Goal: Task Accomplishment & Management: Use online tool/utility

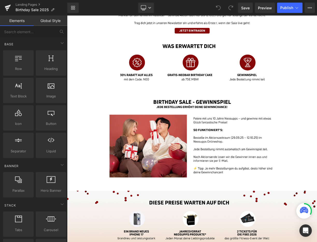
scroll to position [118, 0]
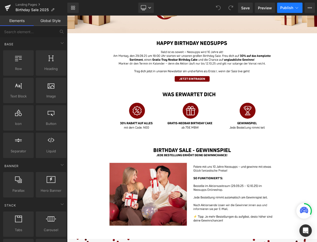
click at [287, 7] on span "Publish" at bounding box center [286, 8] width 13 height 4
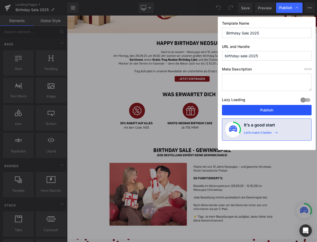
click at [256, 110] on button "Publish" at bounding box center [267, 110] width 90 height 10
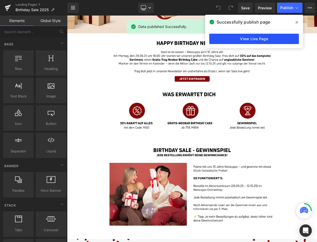
click at [261, 40] on link "View Live Page" at bounding box center [254, 39] width 90 height 10
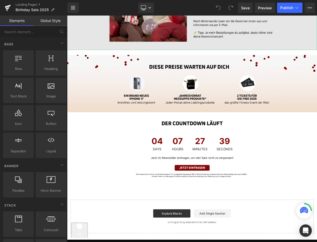
scroll to position [456, 0]
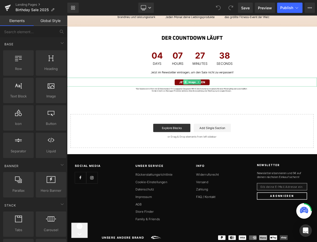
click at [218, 98] on span at bounding box center [215, 99] width 5 height 6
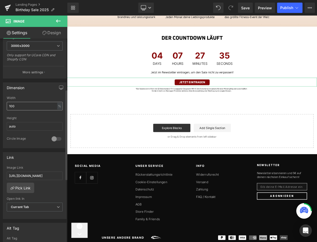
scroll to position [114, 0]
click at [36, 207] on span "Current Tab" at bounding box center [35, 206] width 56 height 9
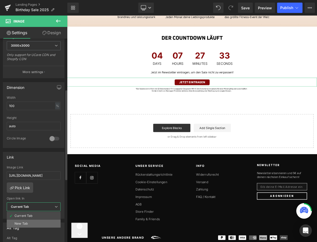
click at [30, 222] on li "New Tab" at bounding box center [34, 224] width 54 height 8
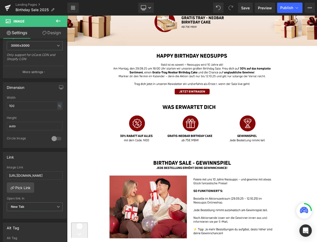
scroll to position [0, 0]
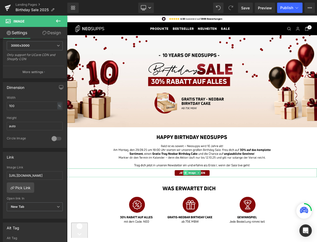
click at [214, 215] on span at bounding box center [215, 213] width 5 height 6
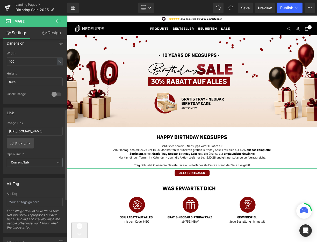
scroll to position [159, 0]
click at [26, 159] on span "Current Tab" at bounding box center [35, 162] width 56 height 9
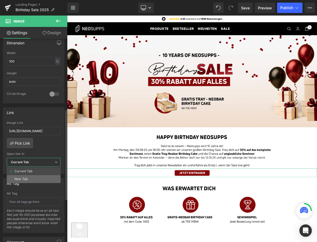
click at [26, 180] on div "New Tab" at bounding box center [21, 179] width 13 height 4
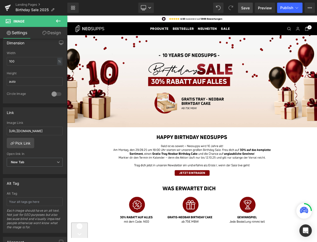
click at [244, 9] on span "Save" at bounding box center [245, 7] width 9 height 5
click at [246, 9] on span "Save" at bounding box center [245, 7] width 9 height 5
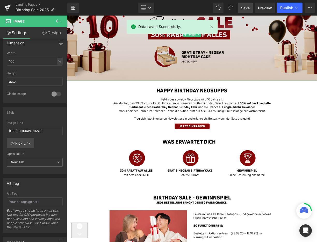
scroll to position [61, 0]
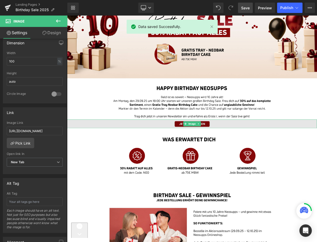
click at [236, 151] on img at bounding box center [224, 151] width 314 height 11
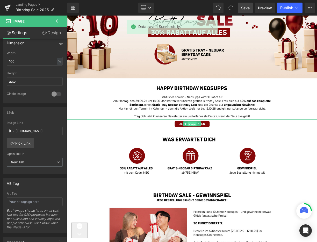
click at [223, 151] on span "Image" at bounding box center [223, 152] width 11 height 6
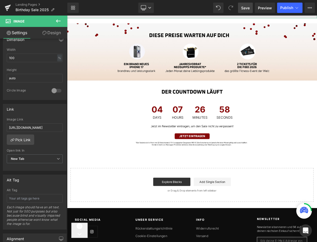
scroll to position [404, 0]
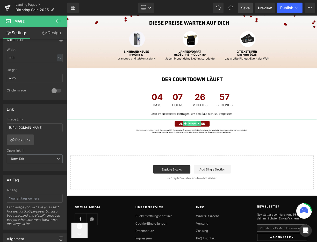
click at [223, 152] on span "Image" at bounding box center [223, 151] width 11 height 6
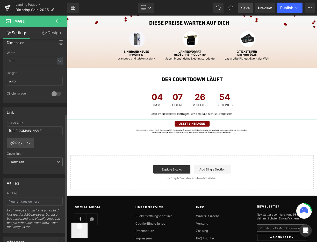
scroll to position [160, 0]
